Goal: Information Seeking & Learning: Find specific fact

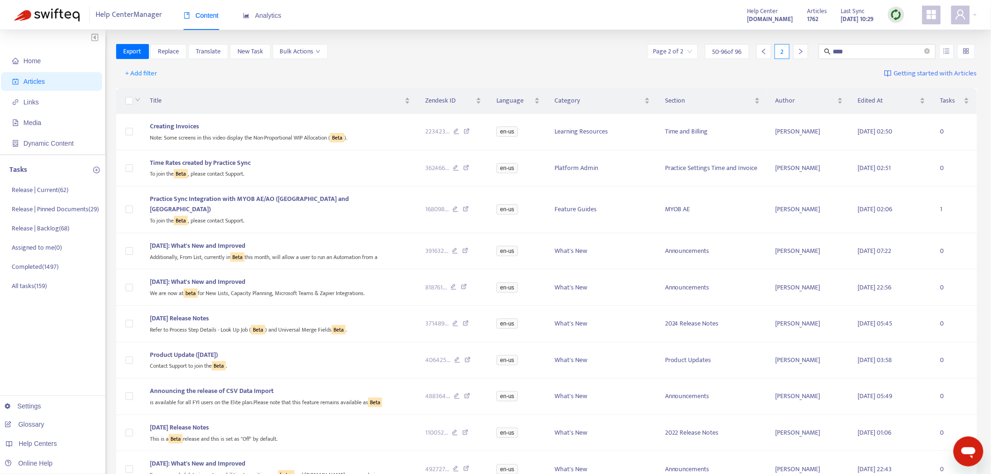
drag, startPoint x: 809, startPoint y: 48, endPoint x: 789, endPoint y: 52, distance: 19.7
click at [784, 50] on div "Page 2 of 2 50 - 96 of 96 2 ****" at bounding box center [811, 51] width 331 height 15
click at [43, 185] on p "Release | Current ( 62 )" at bounding box center [40, 190] width 57 height 10
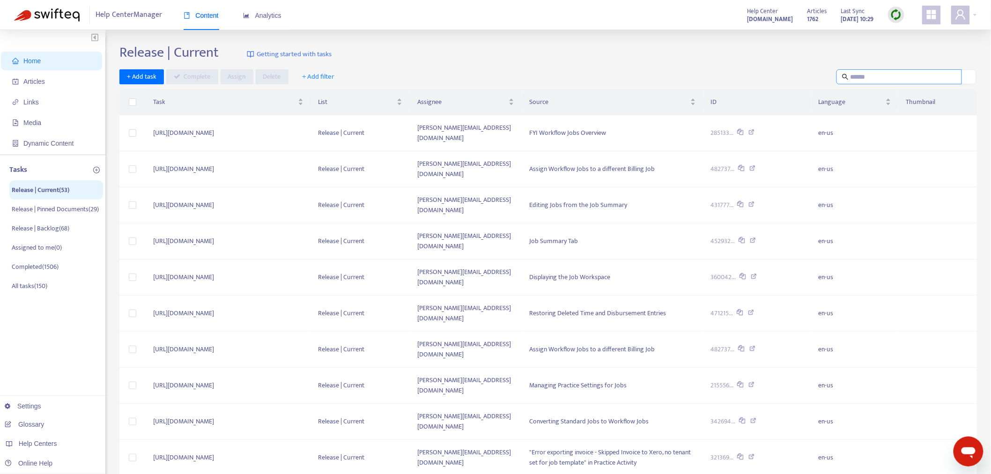
click at [868, 77] on input "text" at bounding box center [899, 77] width 98 height 10
type input "*****"
click at [127, 368] on td at bounding box center [132, 386] width 26 height 36
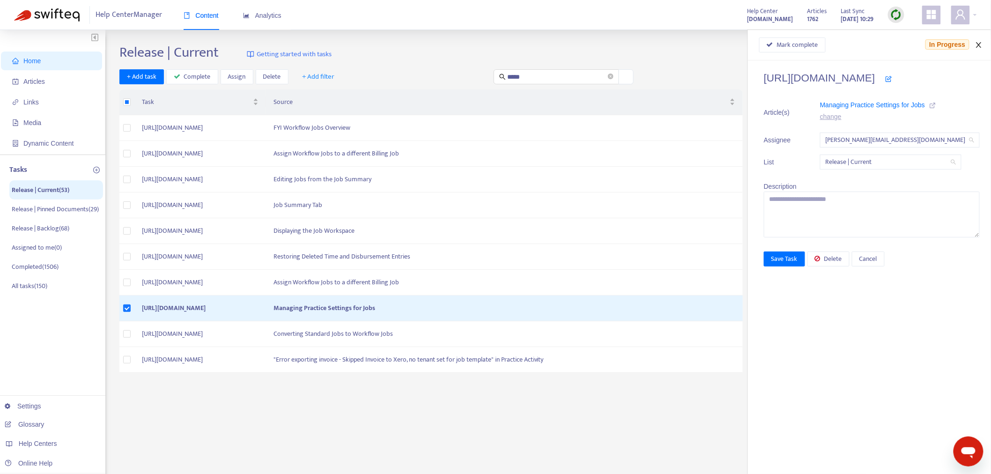
click at [981, 42] on icon "close" at bounding box center [978, 44] width 7 height 7
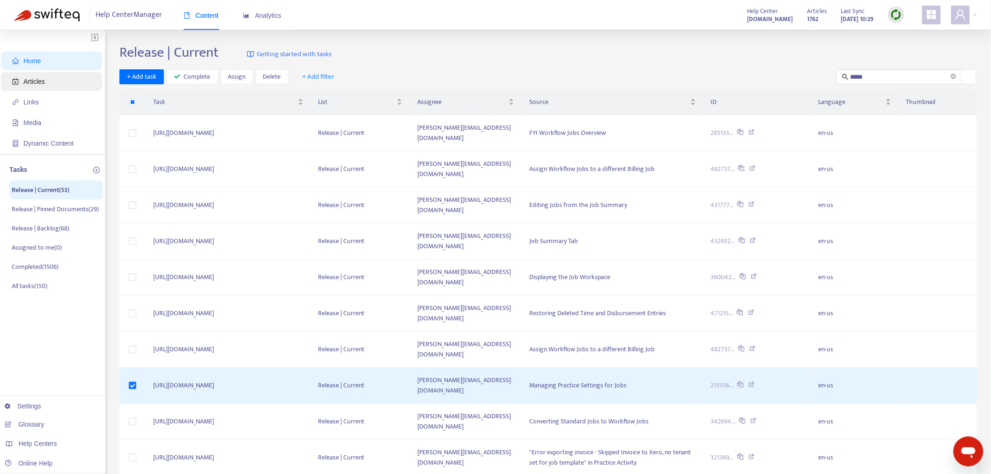
click at [37, 83] on span "Articles" at bounding box center [34, 81] width 22 height 7
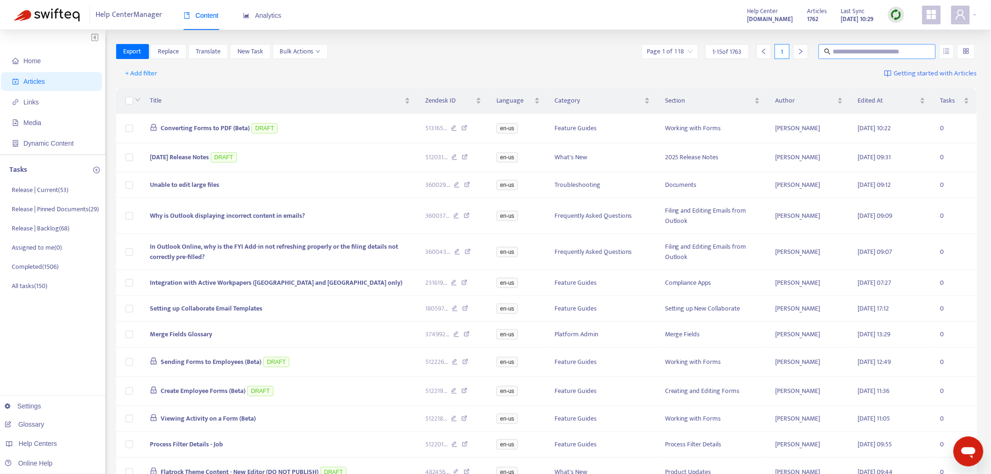
click at [887, 47] on input "text" at bounding box center [877, 51] width 90 height 10
type input "**********"
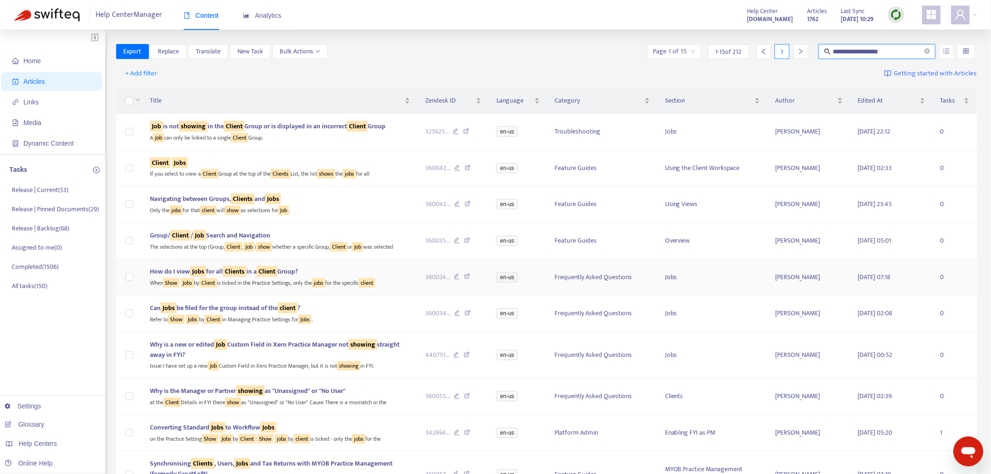
click at [348, 274] on div "How do I view Jobs for all Clients in a Client Group?" at bounding box center [280, 271] width 260 height 10
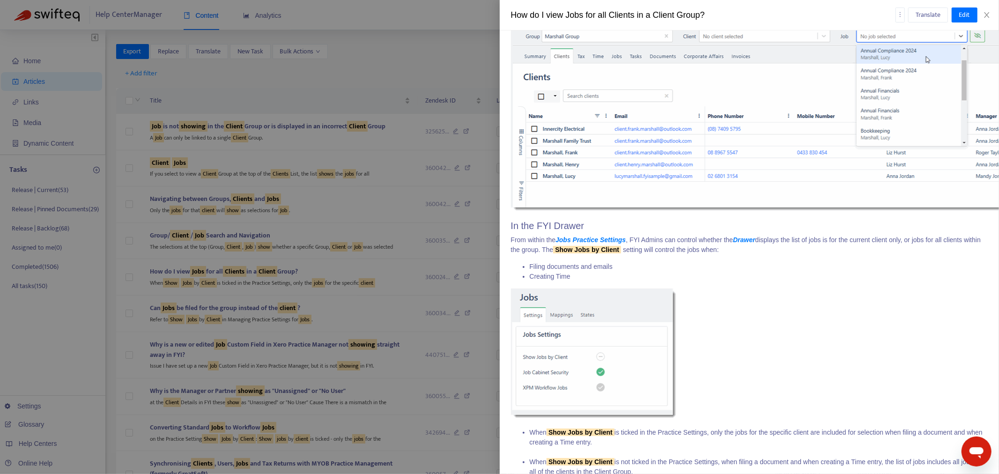
scroll to position [416, 0]
click at [667, 261] on li "Filing documents and emails" at bounding box center [758, 265] width 458 height 10
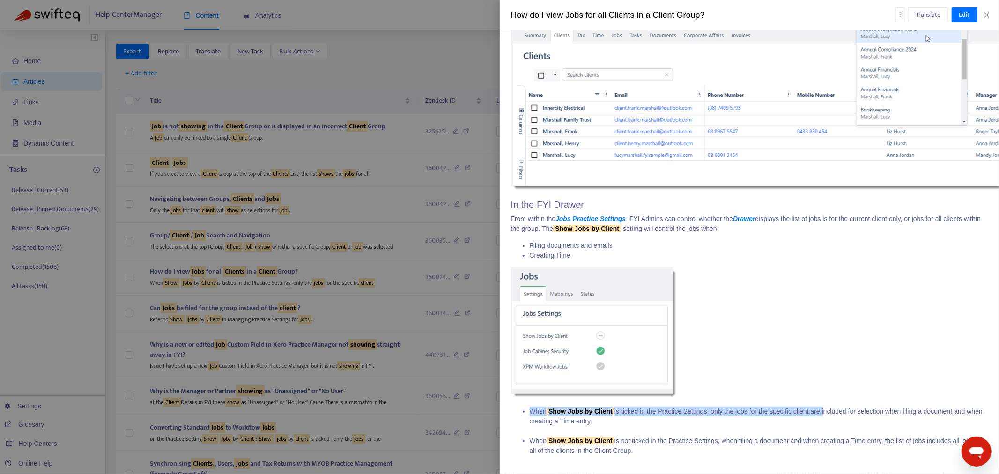
drag, startPoint x: 798, startPoint y: 403, endPoint x: 514, endPoint y: 401, distance: 284.2
click at [514, 406] on ul "When Show Jobs by Client is ticked in the Practice Settings, only the jobs for …" at bounding box center [749, 430] width 477 height 49
copy li "When Show Jobs by Client is ticked in the Practice Settings, only the jobs for …"
click at [843, 330] on p at bounding box center [749, 333] width 477 height 132
